Goal: Task Accomplishment & Management: Complete application form

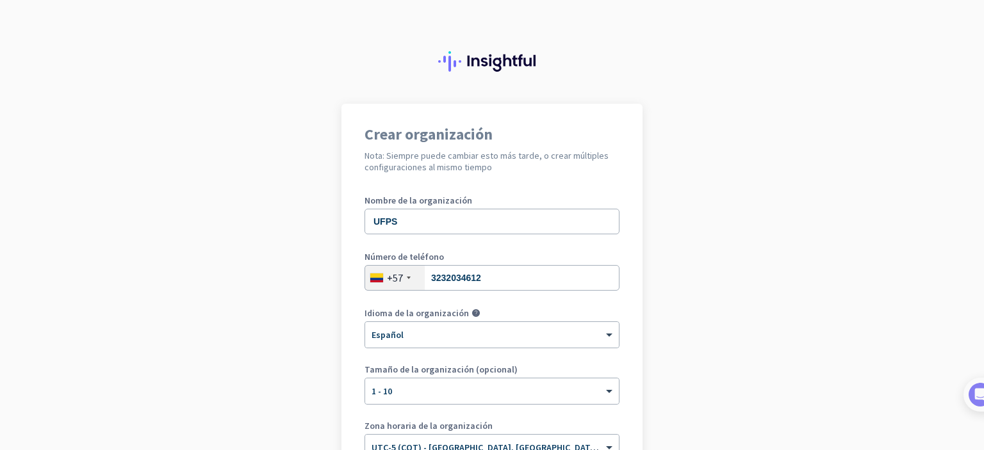
scroll to position [169, 0]
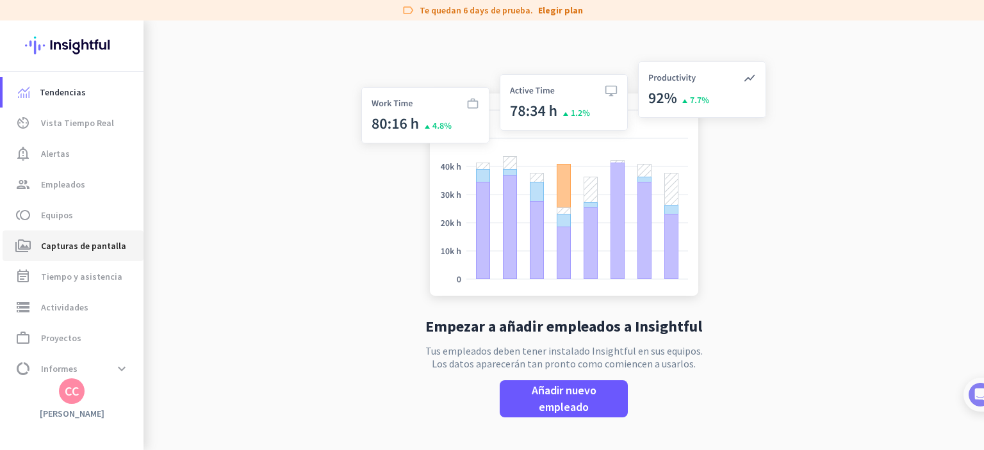
click at [106, 238] on span "Capturas de pantalla" at bounding box center [83, 245] width 85 height 15
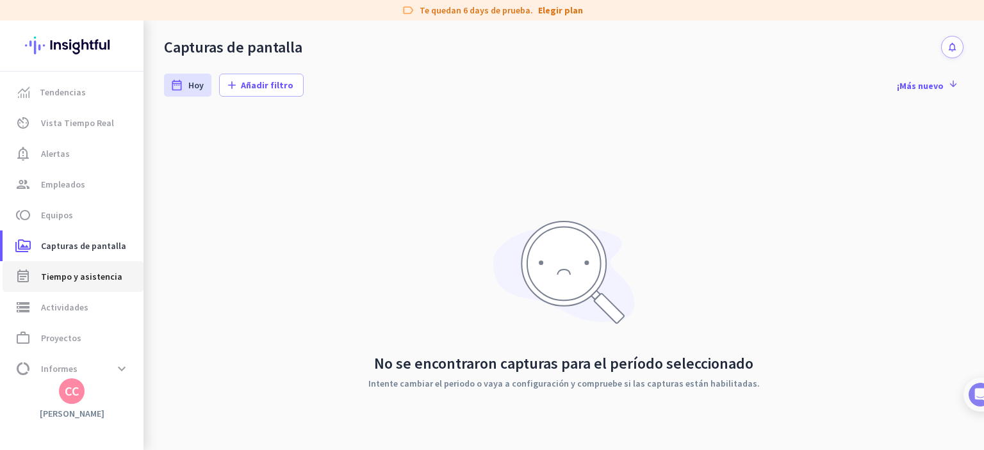
click at [103, 281] on span "Tiempo y asistencia" at bounding box center [81, 276] width 81 height 15
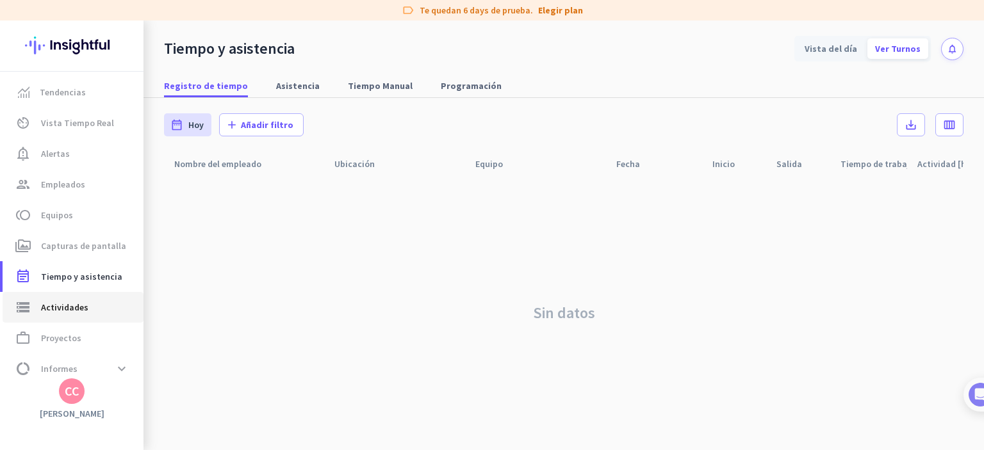
click at [88, 300] on span "storage Actividades" at bounding box center [73, 307] width 120 height 15
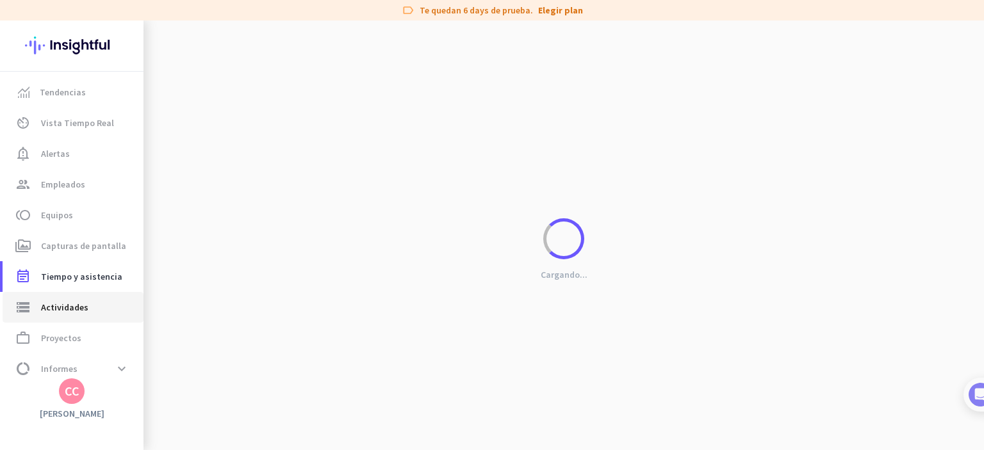
type input "[DATE]"
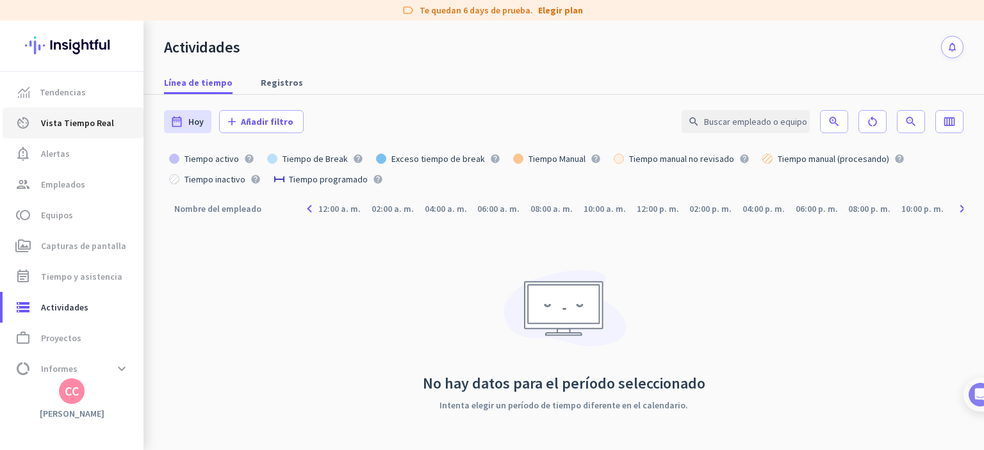
click at [74, 120] on span "Vista Tiempo Real" at bounding box center [77, 122] width 73 height 15
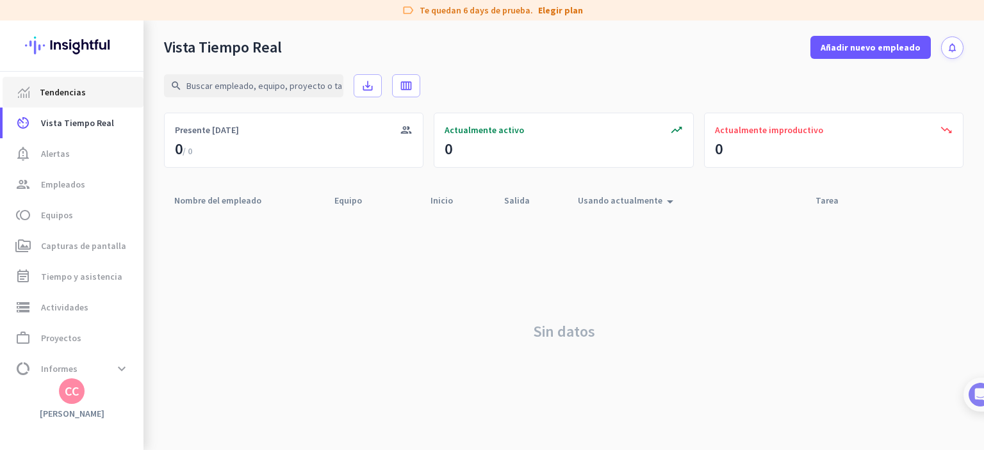
click at [77, 97] on span "Tendencias" at bounding box center [63, 92] width 46 height 15
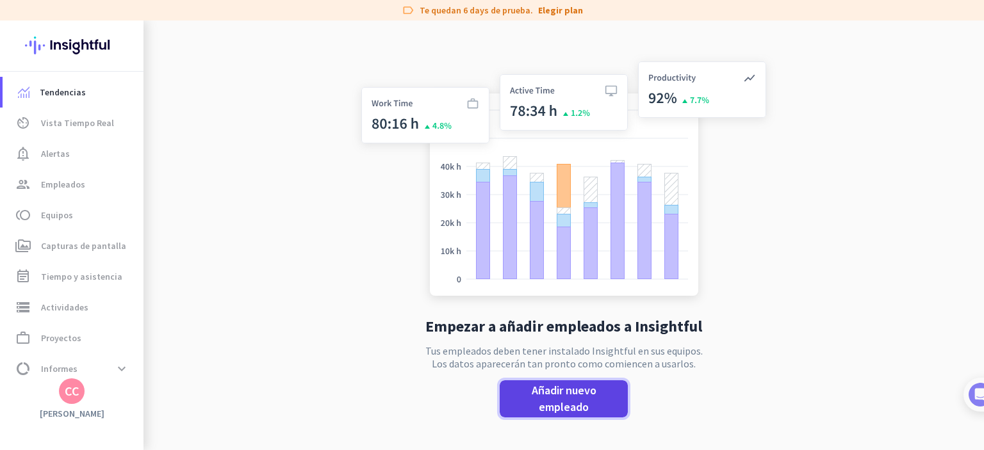
click at [550, 402] on span "Añadir nuevo empleado" at bounding box center [564, 399] width 108 height 33
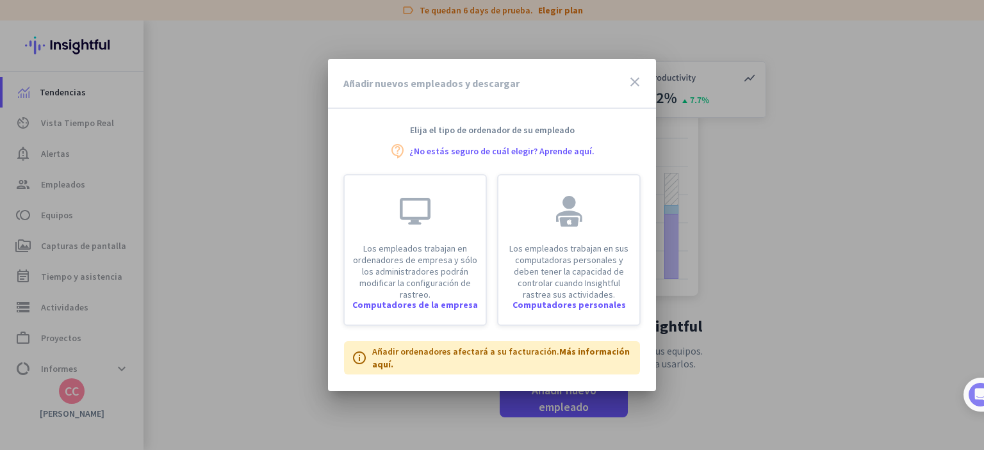
click at [636, 84] on icon "close" at bounding box center [634, 81] width 15 height 15
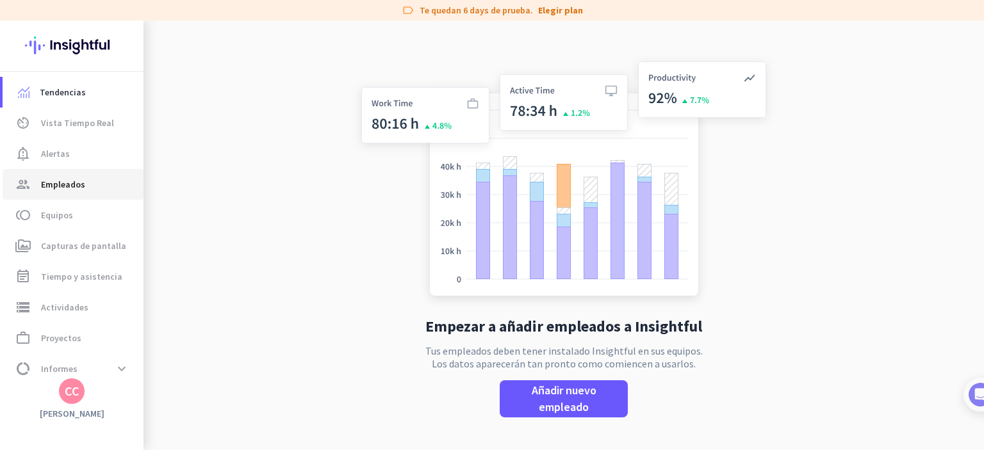
click at [78, 183] on span "Empleados" at bounding box center [63, 184] width 44 height 15
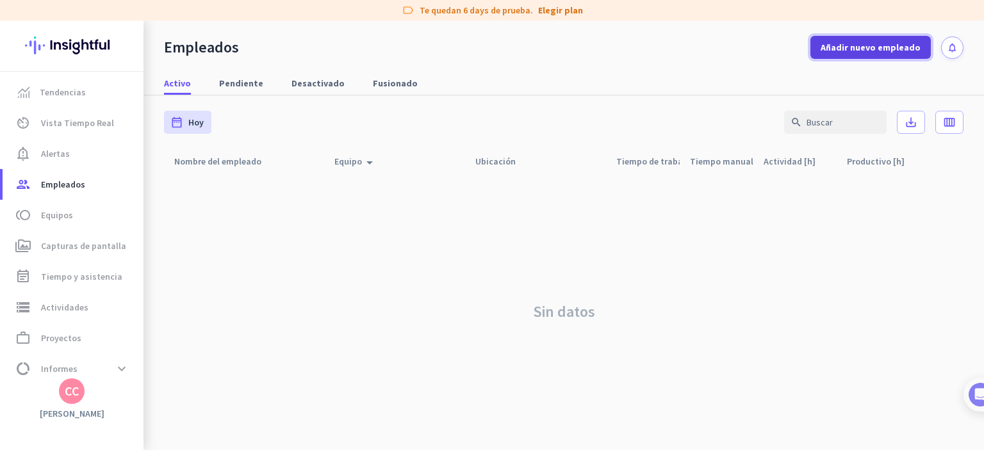
click at [848, 45] on span "Añadir nuevo empleado" at bounding box center [871, 47] width 100 height 13
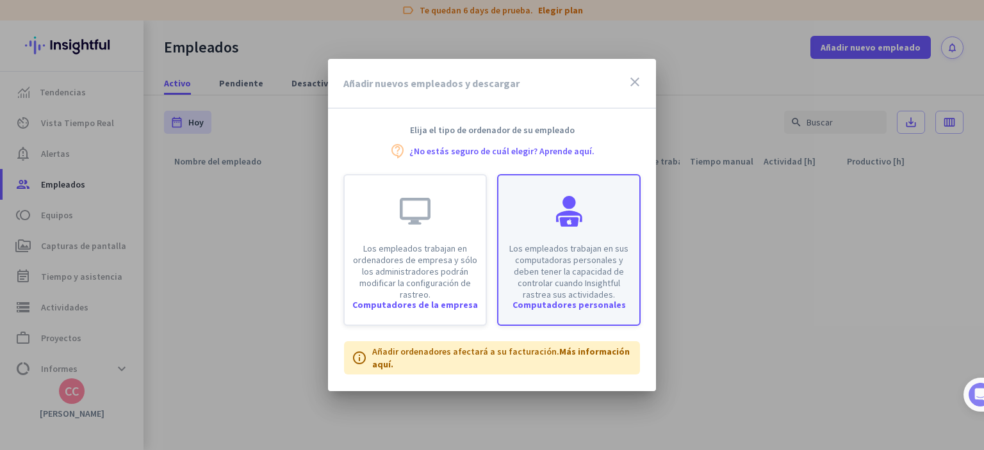
click at [584, 260] on p "Los empleados trabajan en sus computadoras personales y deben tener la capacida…" at bounding box center [569, 272] width 126 height 58
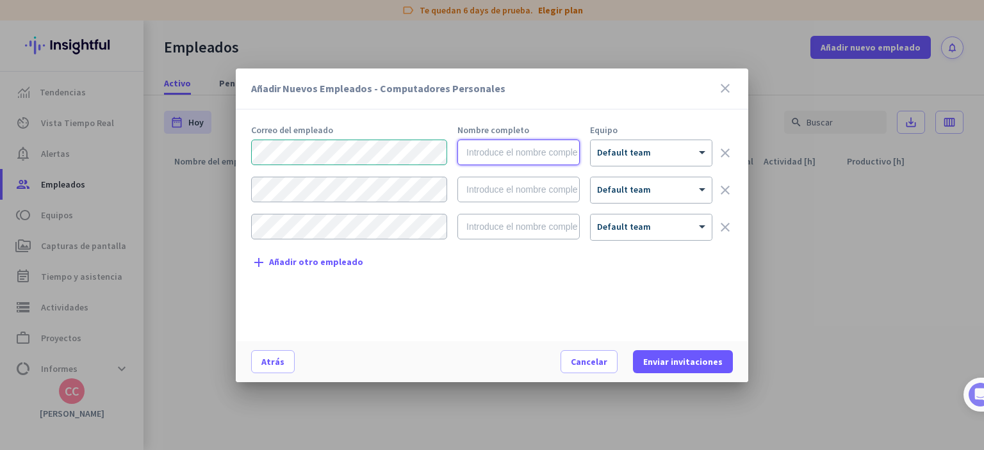
click at [533, 152] on input "text" at bounding box center [518, 153] width 122 height 26
type input "[PERSON_NAME]"
click at [633, 152] on div at bounding box center [651, 149] width 121 height 11
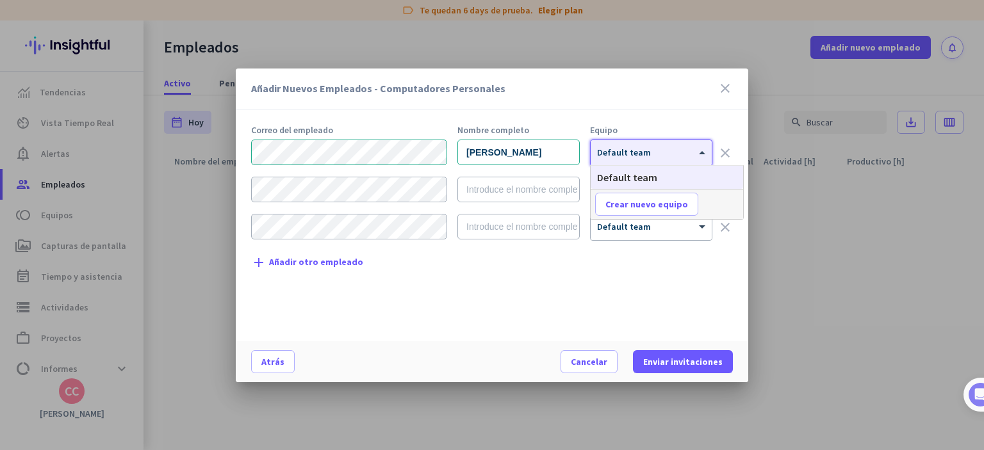
click at [634, 178] on span "Default team" at bounding box center [627, 177] width 60 height 13
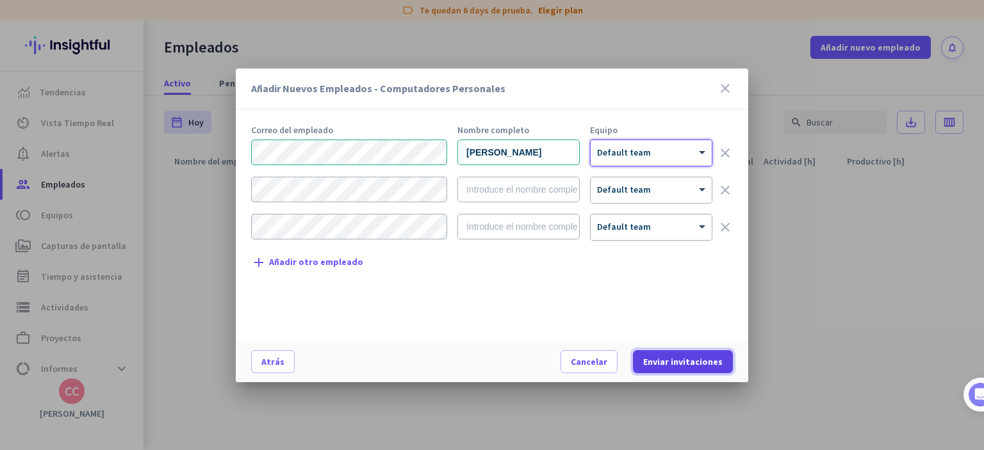
click at [693, 363] on span "Enviar invitaciones" at bounding box center [682, 362] width 79 height 13
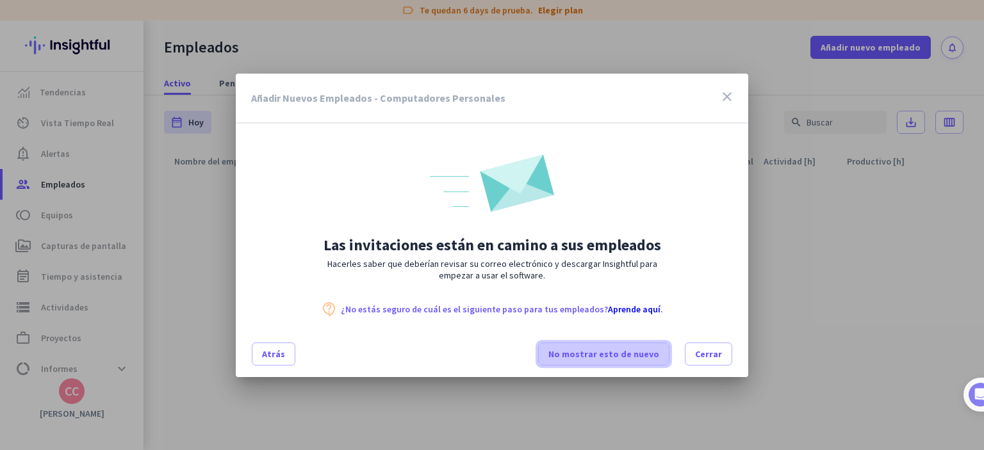
click at [640, 351] on span "No mostrar esto de nuevo" at bounding box center [603, 354] width 111 height 13
